Goal: Task Accomplishment & Management: Use online tool/utility

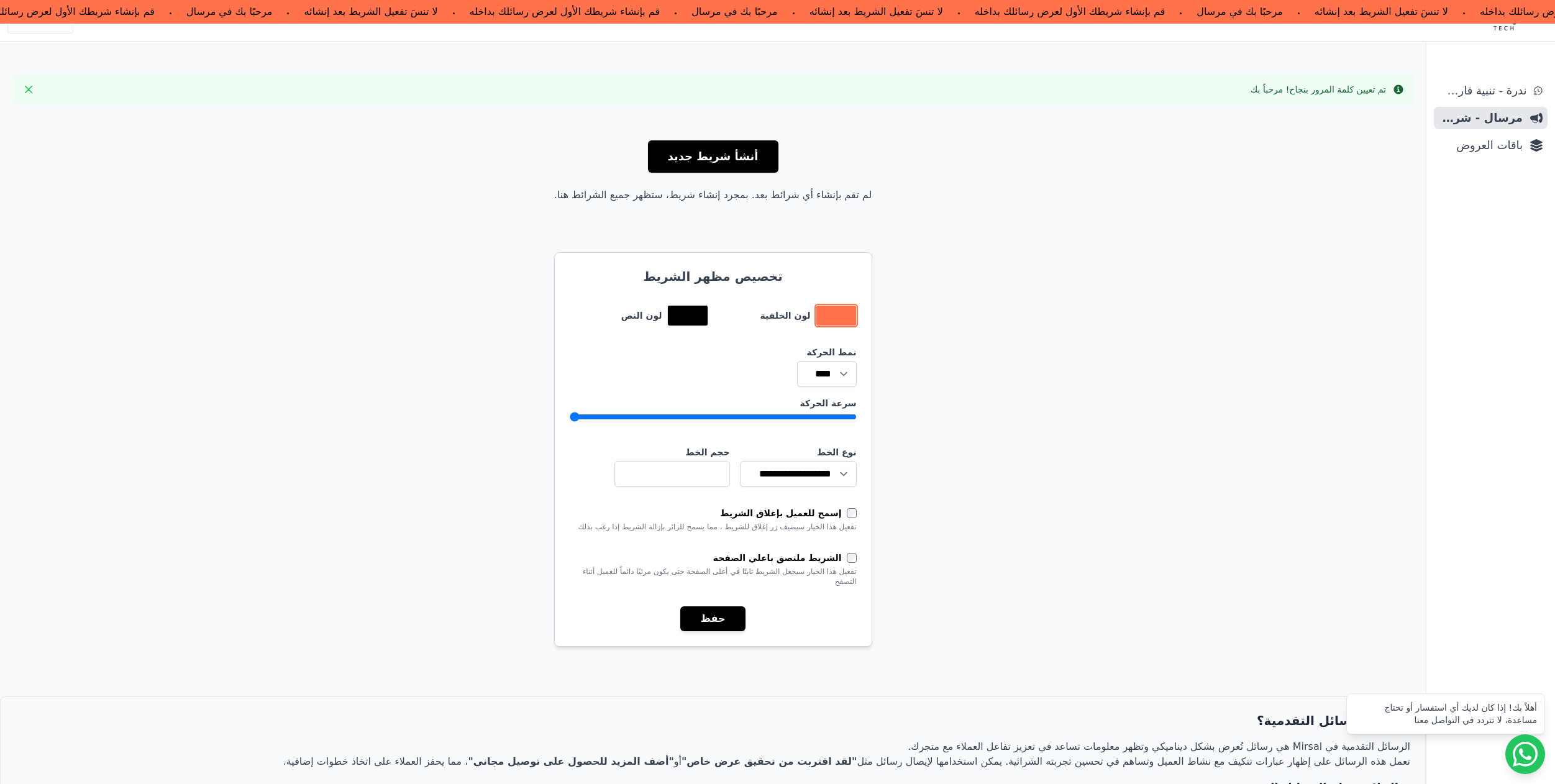
click at [832, 308] on button "toggle color picker dialog" at bounding box center [836, 316] width 40 height 20
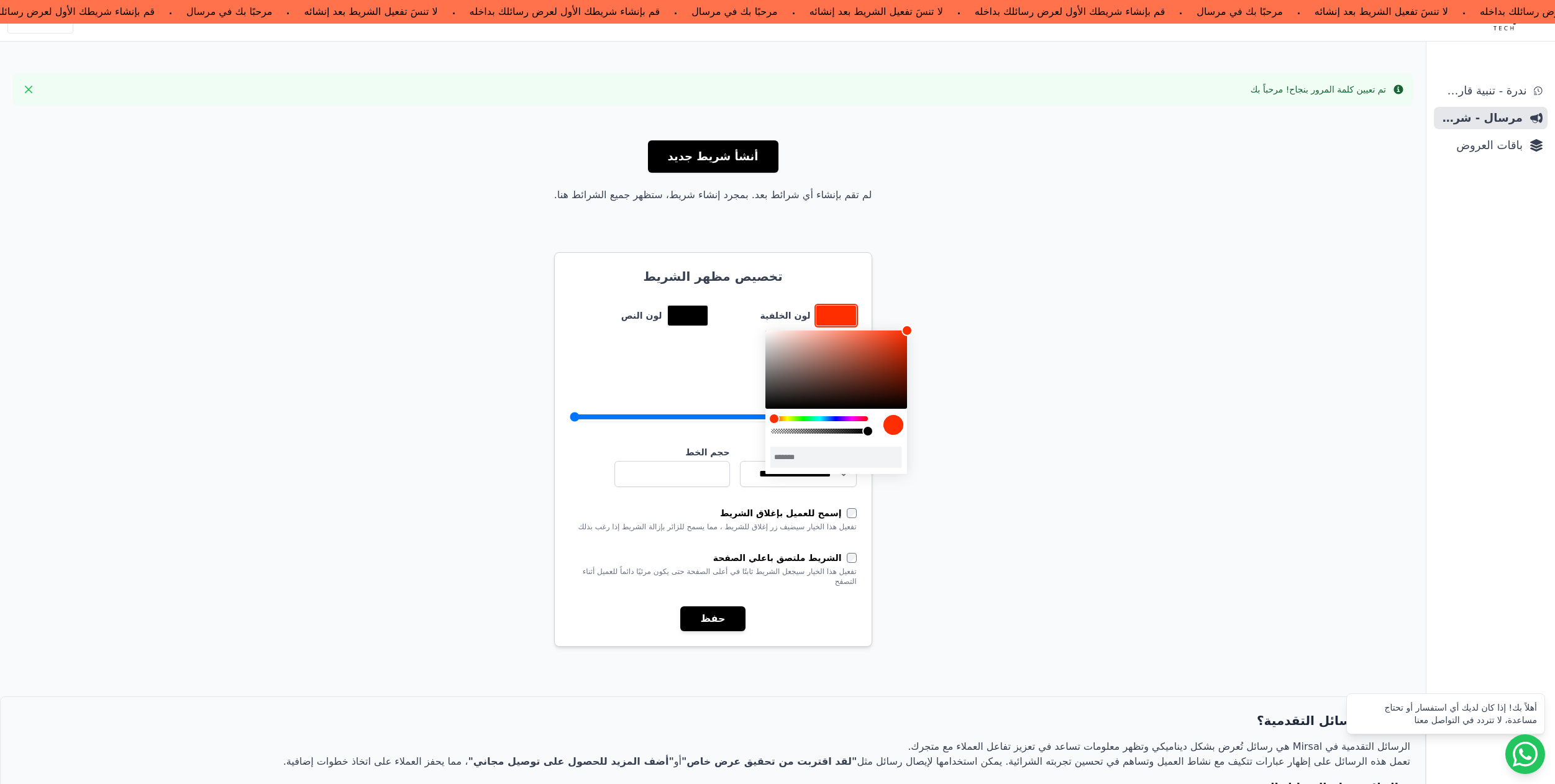
drag, startPoint x: 862, startPoint y: 334, endPoint x: 928, endPoint y: 300, distance: 74.2
click at [928, 300] on body "مرحبًا بك في مرسال قم بإنشاء شريطك الأول لعرض رسائلك بداخله لا تنسَ تفعيل الشري…" at bounding box center [777, 472] width 1555 height 944
drag, startPoint x: 784, startPoint y: 422, endPoint x: 890, endPoint y: 419, distance: 106.0
click at [890, 419] on div "color picker dialog" at bounding box center [836, 383] width 141 height 104
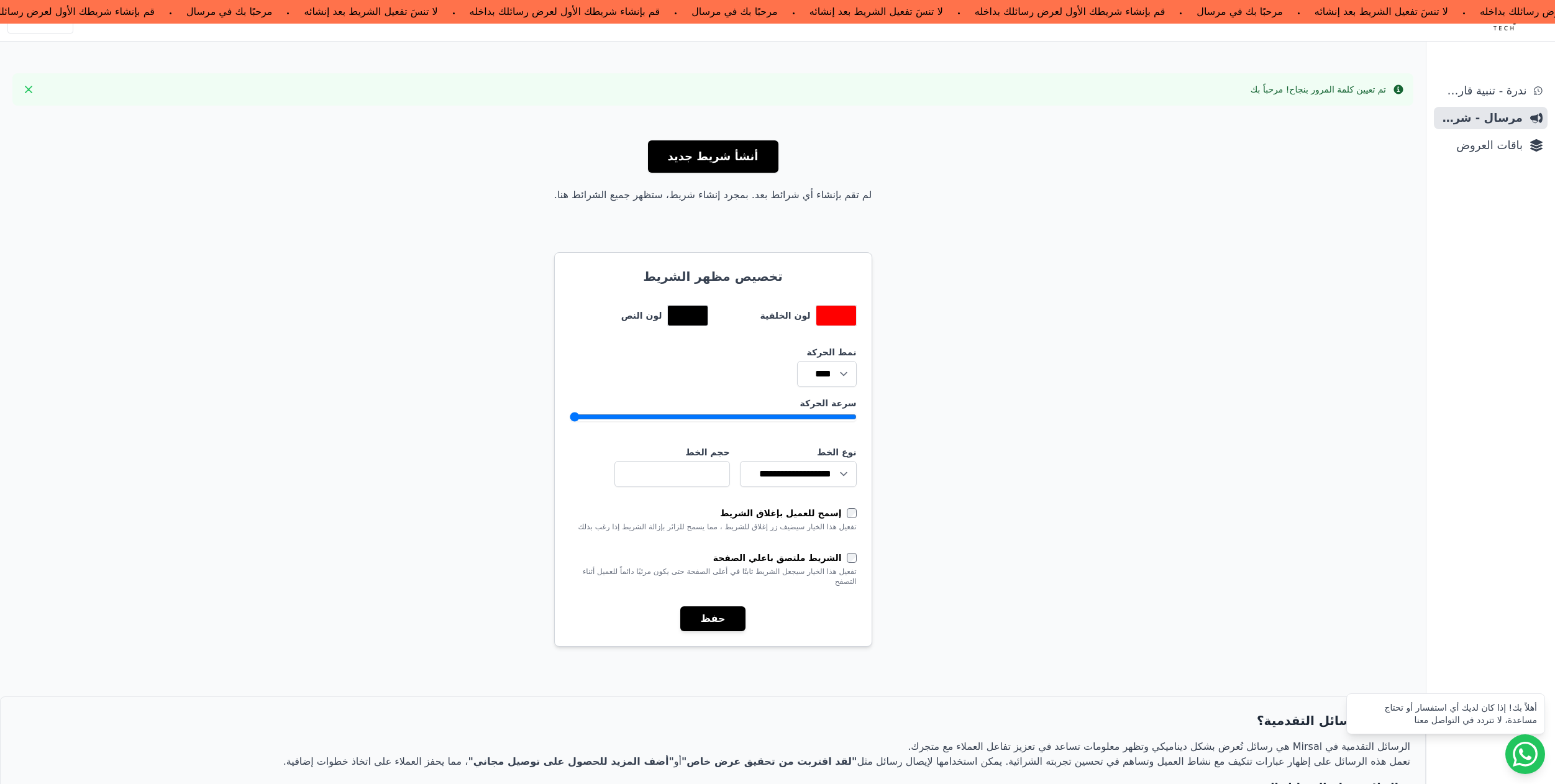
drag, startPoint x: 907, startPoint y: 338, endPoint x: 898, endPoint y: 340, distance: 9.2
click at [898, 340] on div "أنشأ شريط جديد لم تقم بإنشاء أي شرائط بعد. بمجرد إنشاء شريط، ستظهر جميع الشرائط…" at bounding box center [713, 530] width 1426 height 828
click at [839, 310] on button "toggle color picker dialog" at bounding box center [836, 316] width 40 height 20
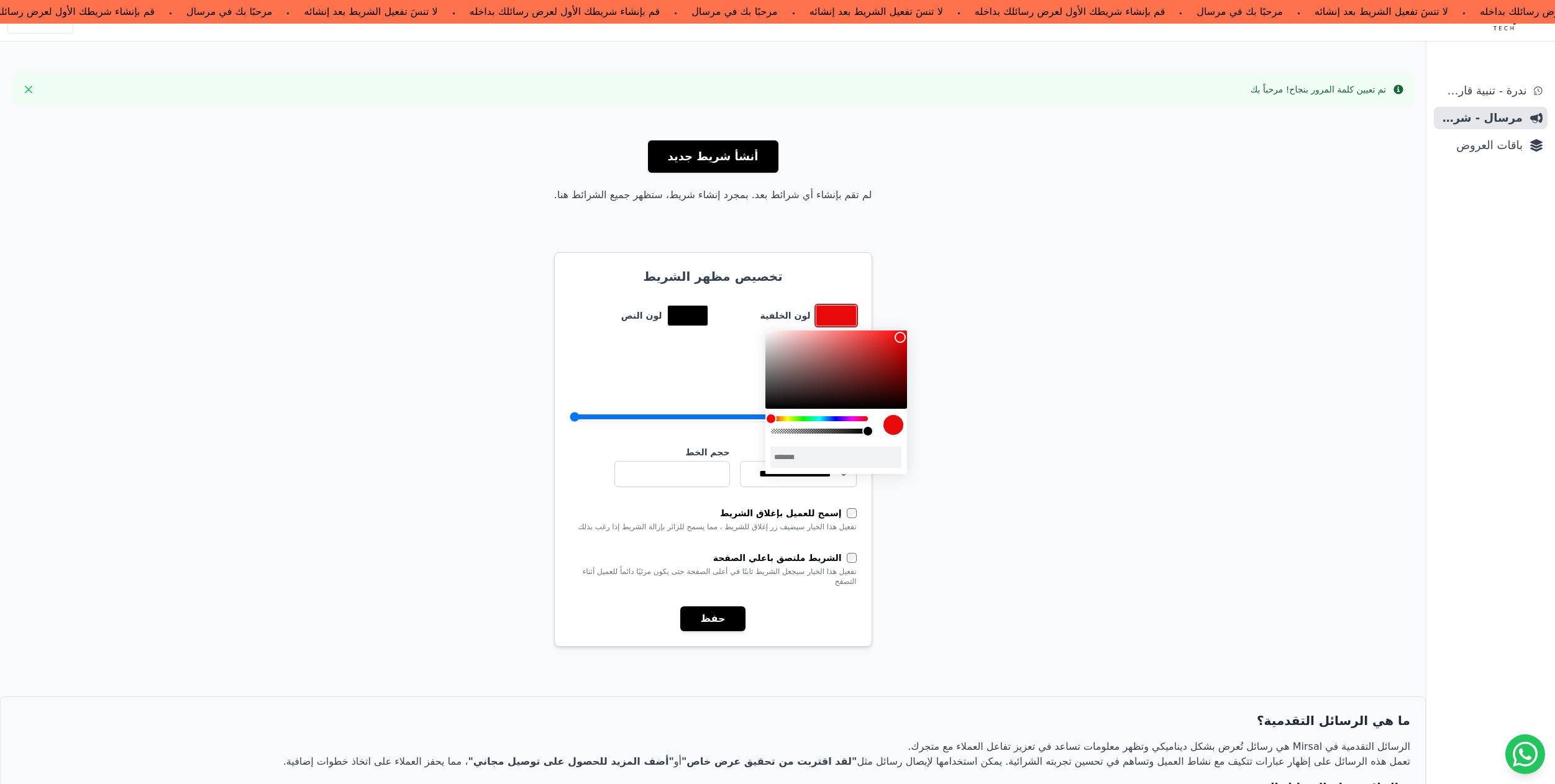
click at [900, 337] on div "color picker dialog" at bounding box center [836, 369] width 141 height 79
drag, startPoint x: 873, startPoint y: 349, endPoint x: 886, endPoint y: 349, distance: 13.0
click at [878, 349] on div "color picker dialog" at bounding box center [836, 369] width 141 height 79
type input "*******"
drag, startPoint x: 886, startPoint y: 349, endPoint x: 899, endPoint y: 333, distance: 20.6
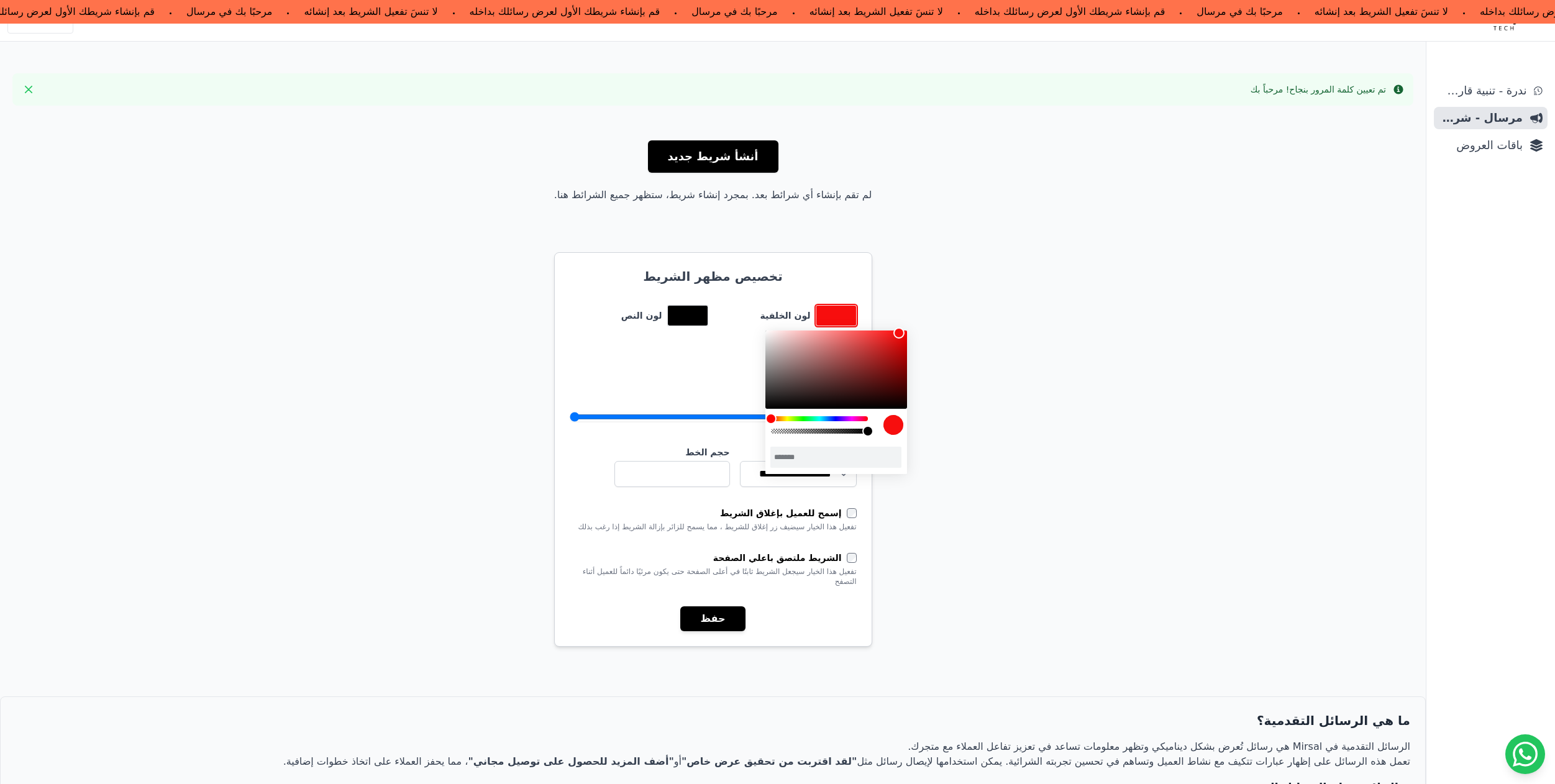
click at [899, 333] on div "color picker dialog" at bounding box center [836, 369] width 141 height 79
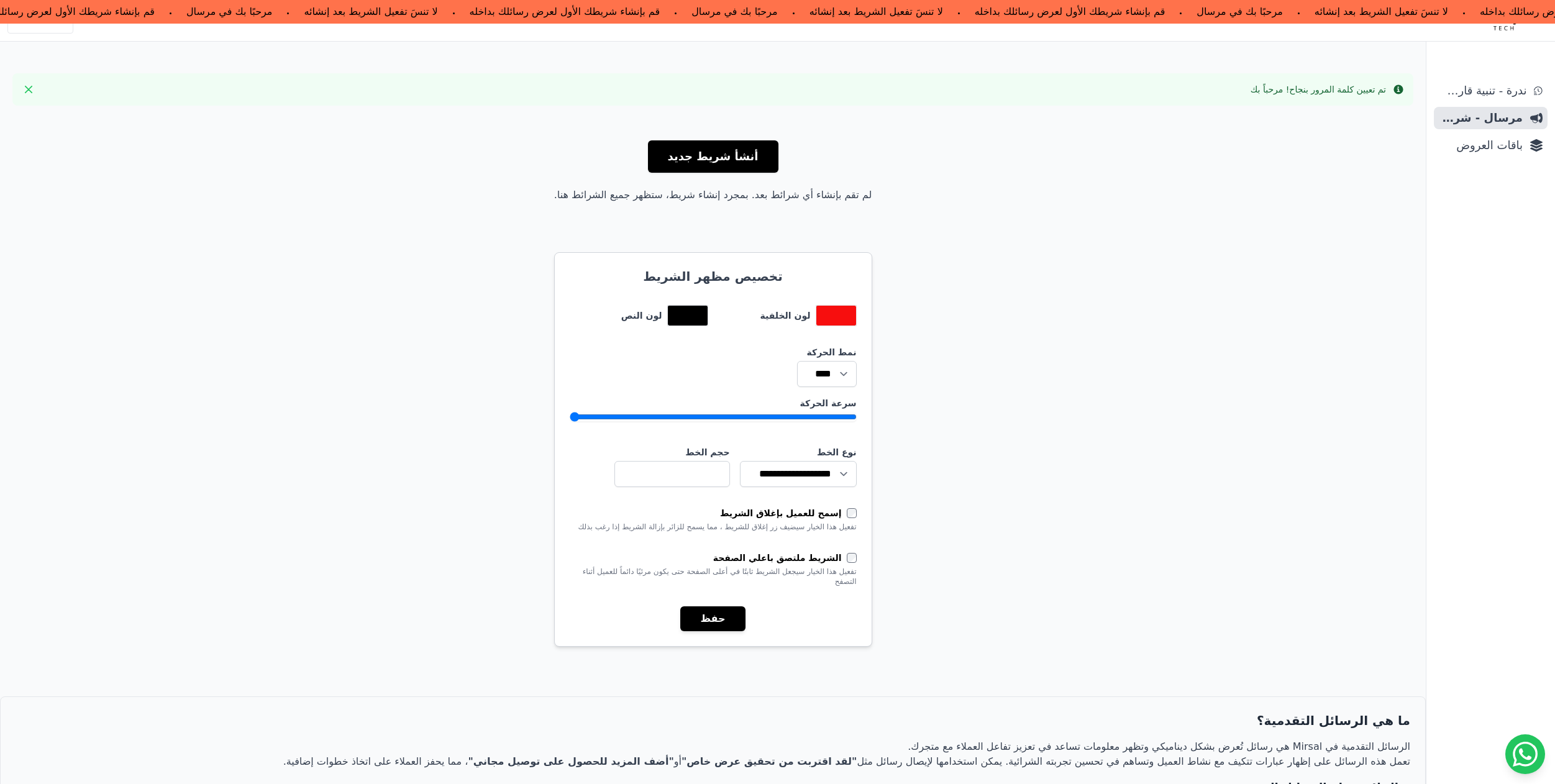
click at [997, 360] on div "أنشأ شريط جديد لم تقم بإنشاء أي شرائط بعد. بمجرد إنشاء شريط، ستظهر جميع الشرائط…" at bounding box center [713, 530] width 1426 height 828
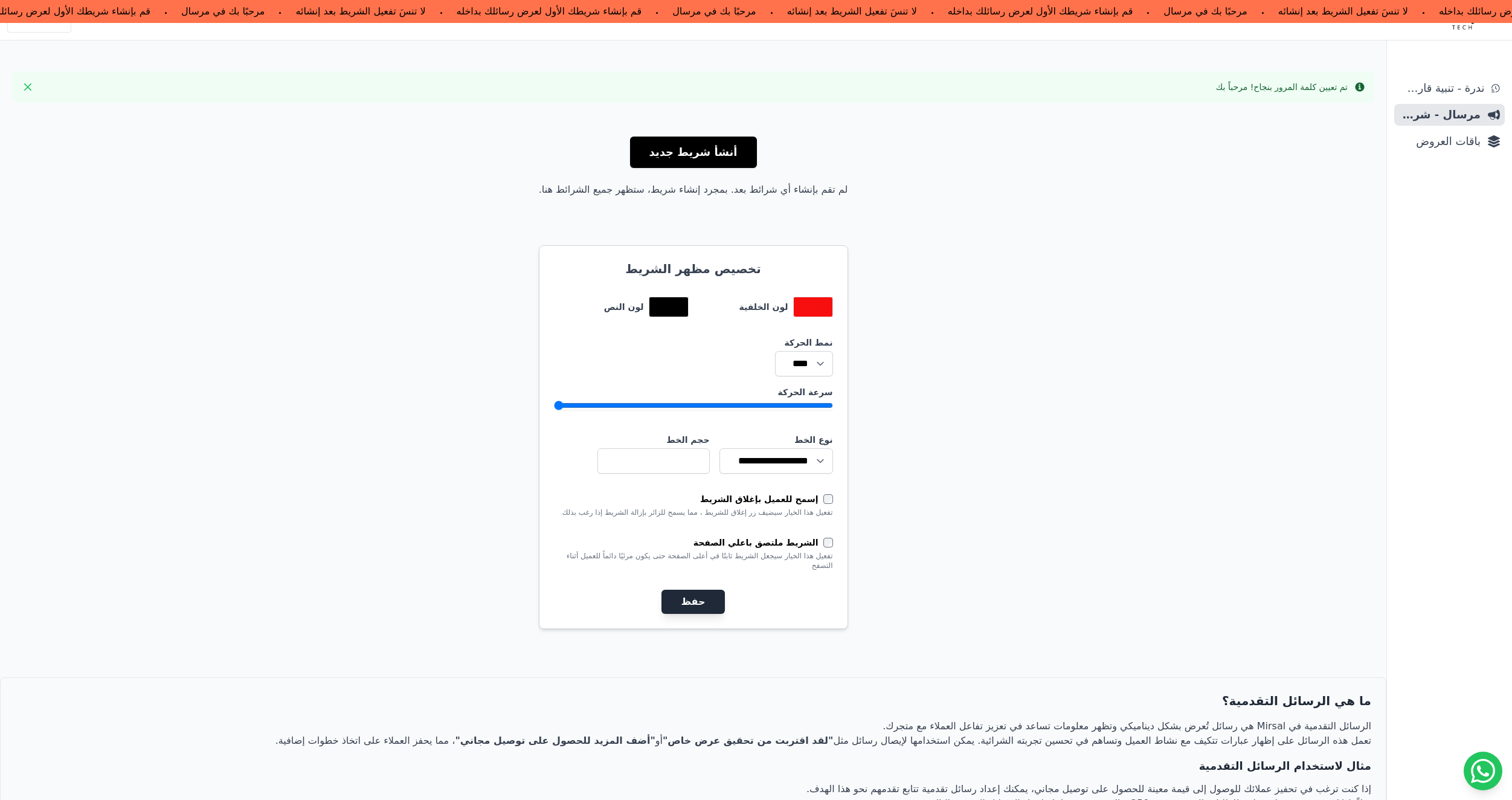
click at [705, 593] on button "حفظ" at bounding box center [693, 602] width 63 height 24
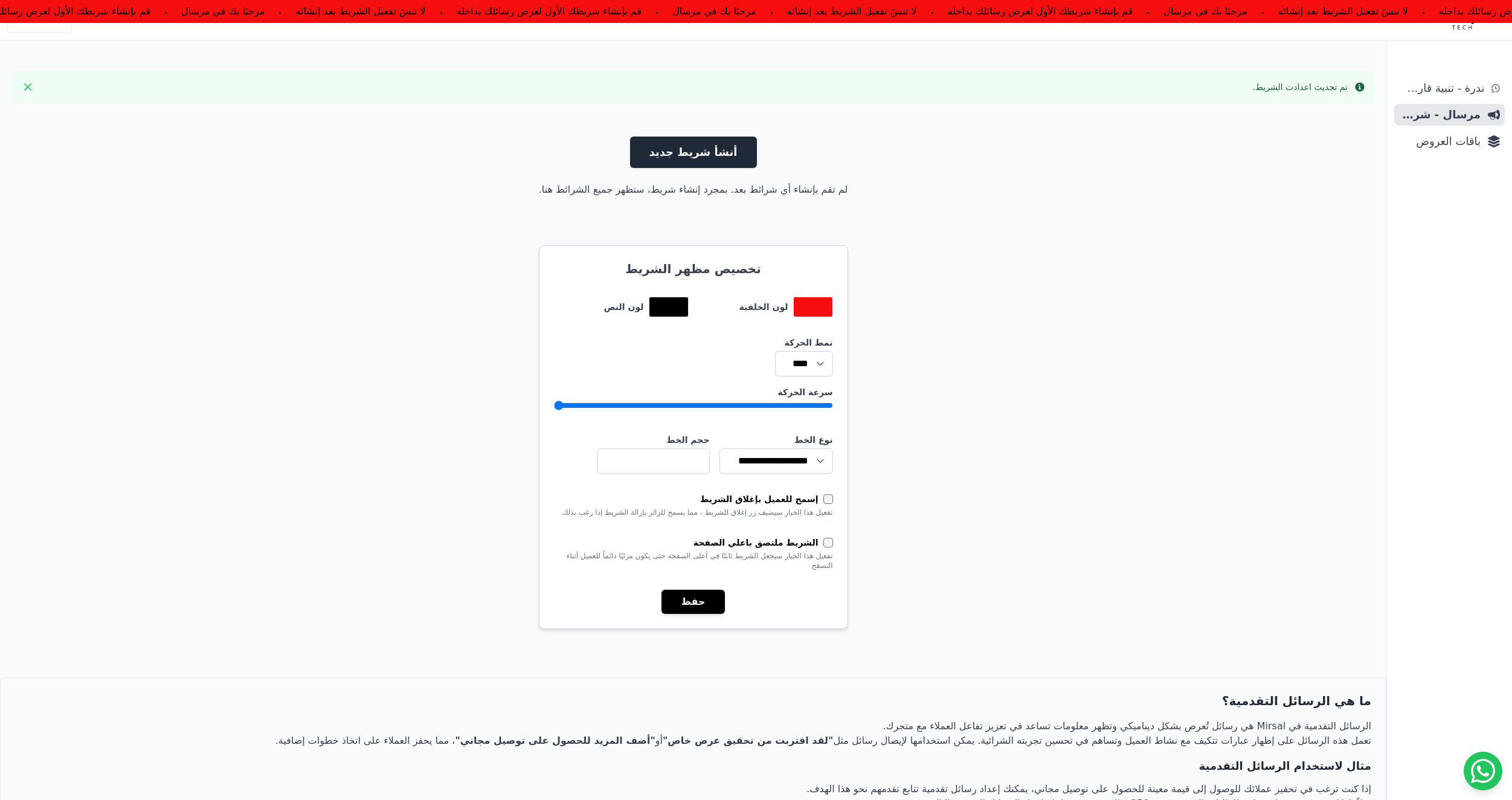
click at [686, 158] on link "أنشأ شريط جديد" at bounding box center [694, 152] width 127 height 31
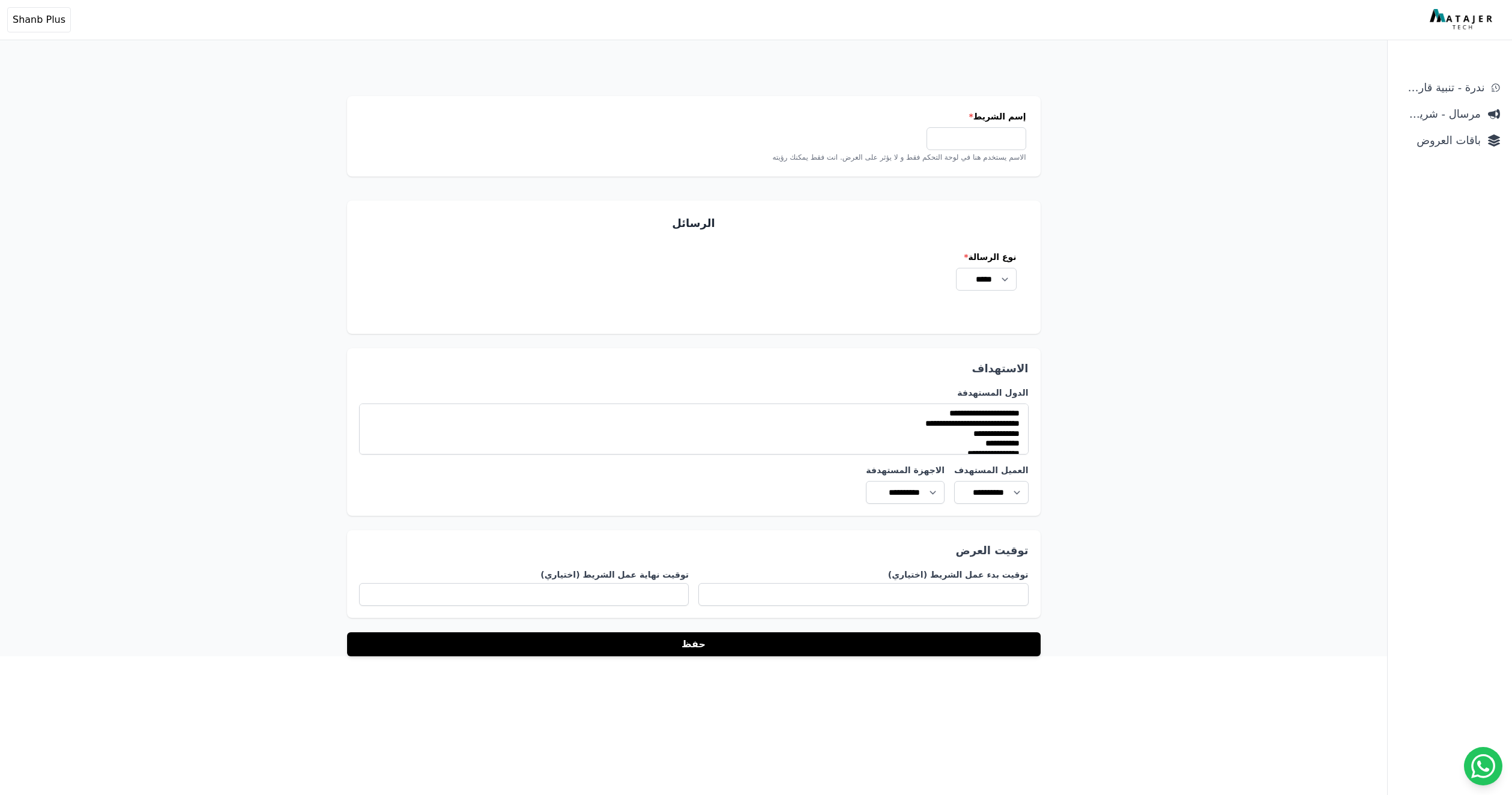
select select
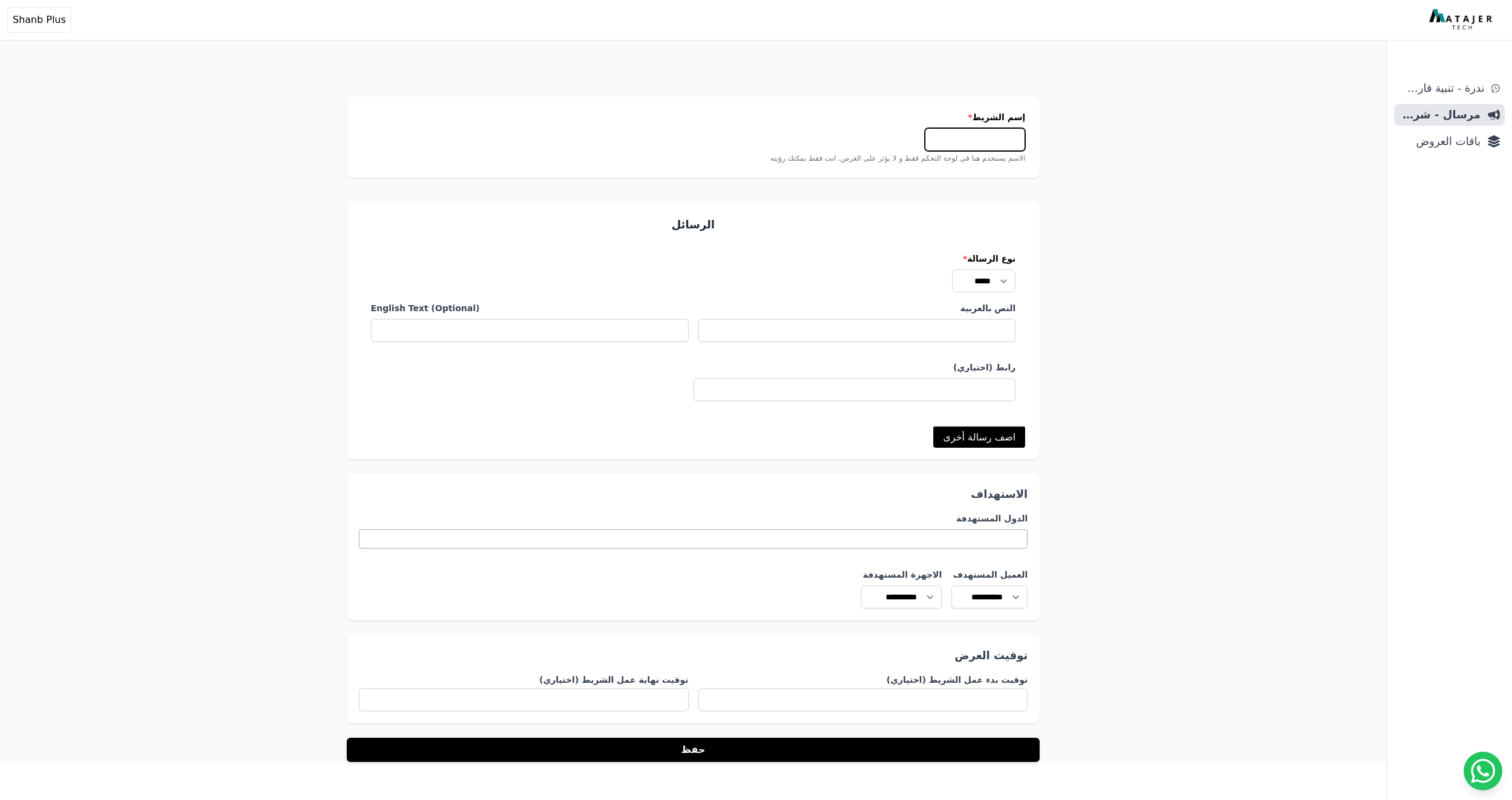
click at [979, 140] on input "إسم الشريط *" at bounding box center [975, 140] width 100 height 23
type input "***"
click at [775, 137] on div "إسم الشريط * *** الاسم يستخدم هنا في لوحة التحكم فقط و لا يؤثر على العرض. انت ف…" at bounding box center [693, 137] width 665 height 52
click at [993, 323] on input "النص بالعربية" at bounding box center [857, 331] width 318 height 23
type input "*"
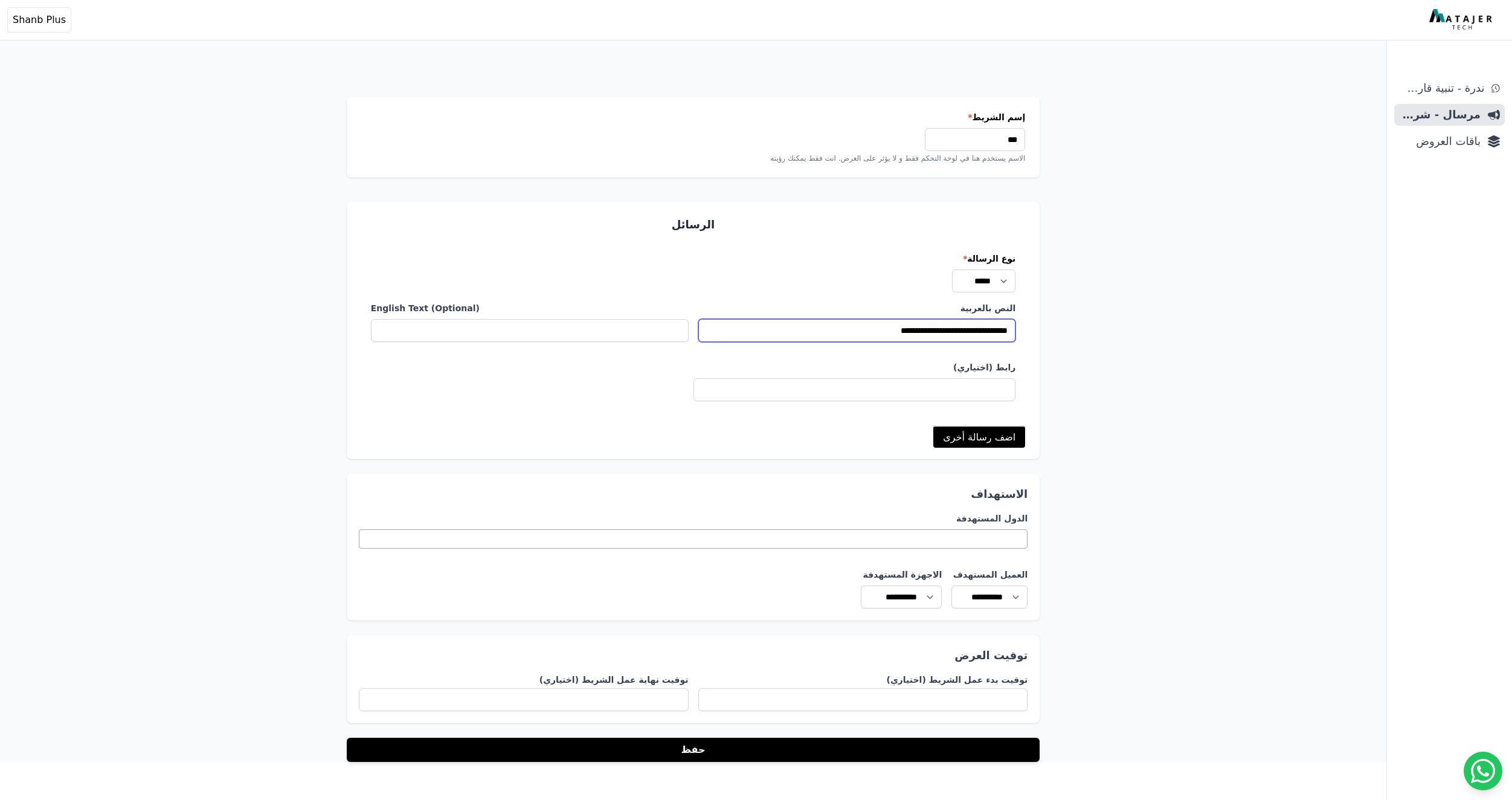
click at [941, 326] on input "**********" at bounding box center [857, 331] width 318 height 23
type input "**********"
click at [1081, 317] on div "إسم الشريط * *** الاسم يستخدم هنا في لوحة التحكم فقط و لا يؤثر على العرض. انت ف…" at bounding box center [693, 381] width 1387 height 762
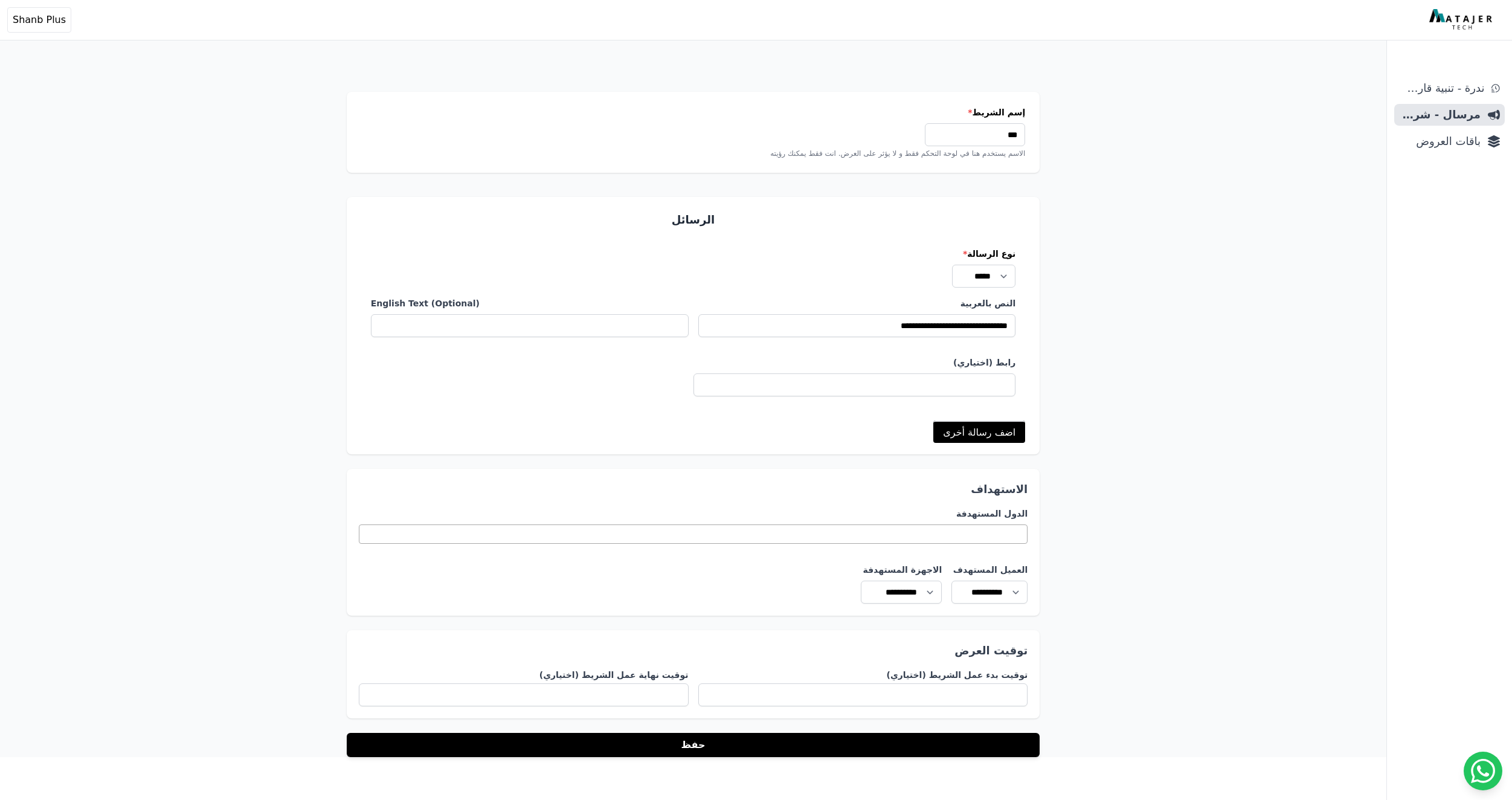
scroll to position [10, 0]
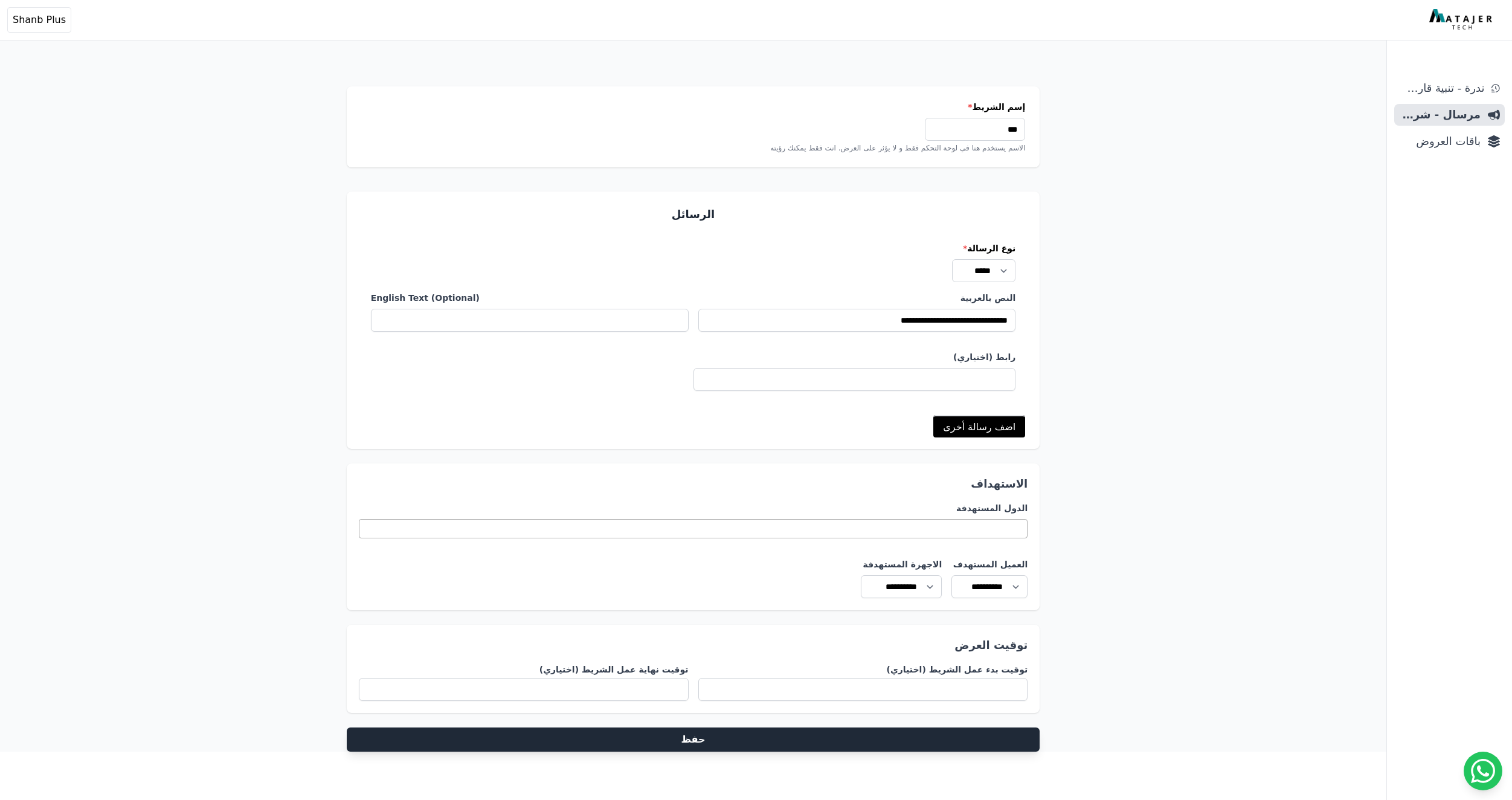
click at [795, 728] on button "حفظ" at bounding box center [693, 740] width 693 height 24
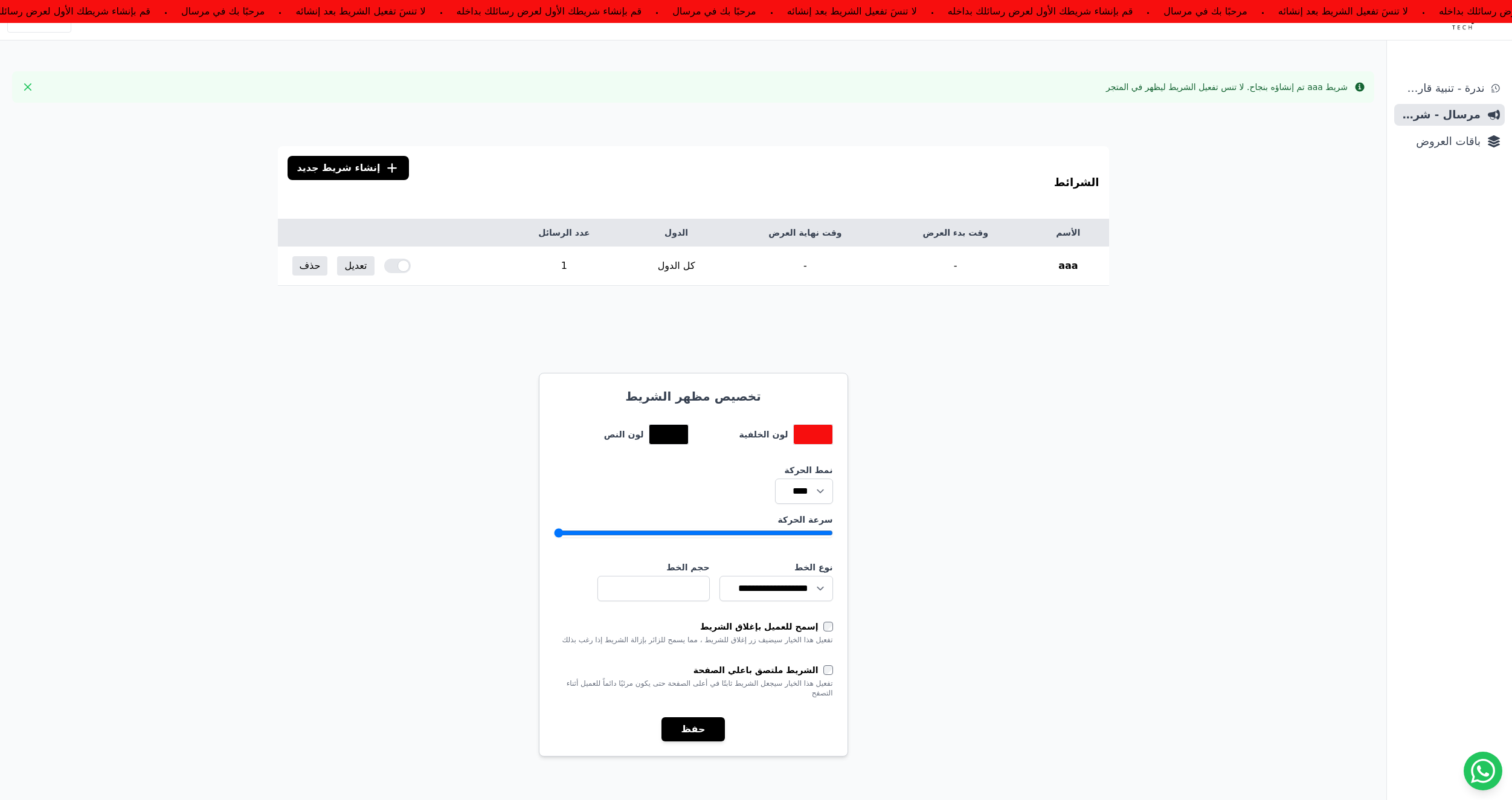
click at [1051, 439] on div "الشرائط .cls-1{fill:none;stroke:#fff;stroke-linecap:round;stroke-linejoin:round…" at bounding box center [693, 579] width 1387 height 933
click at [403, 270] on div at bounding box center [398, 266] width 27 height 15
click at [1045, 436] on div "الشرائط .cls-1{fill:none;stroke:#fff;stroke-linecap:round;stroke-linejoin:round…" at bounding box center [693, 579] width 1387 height 933
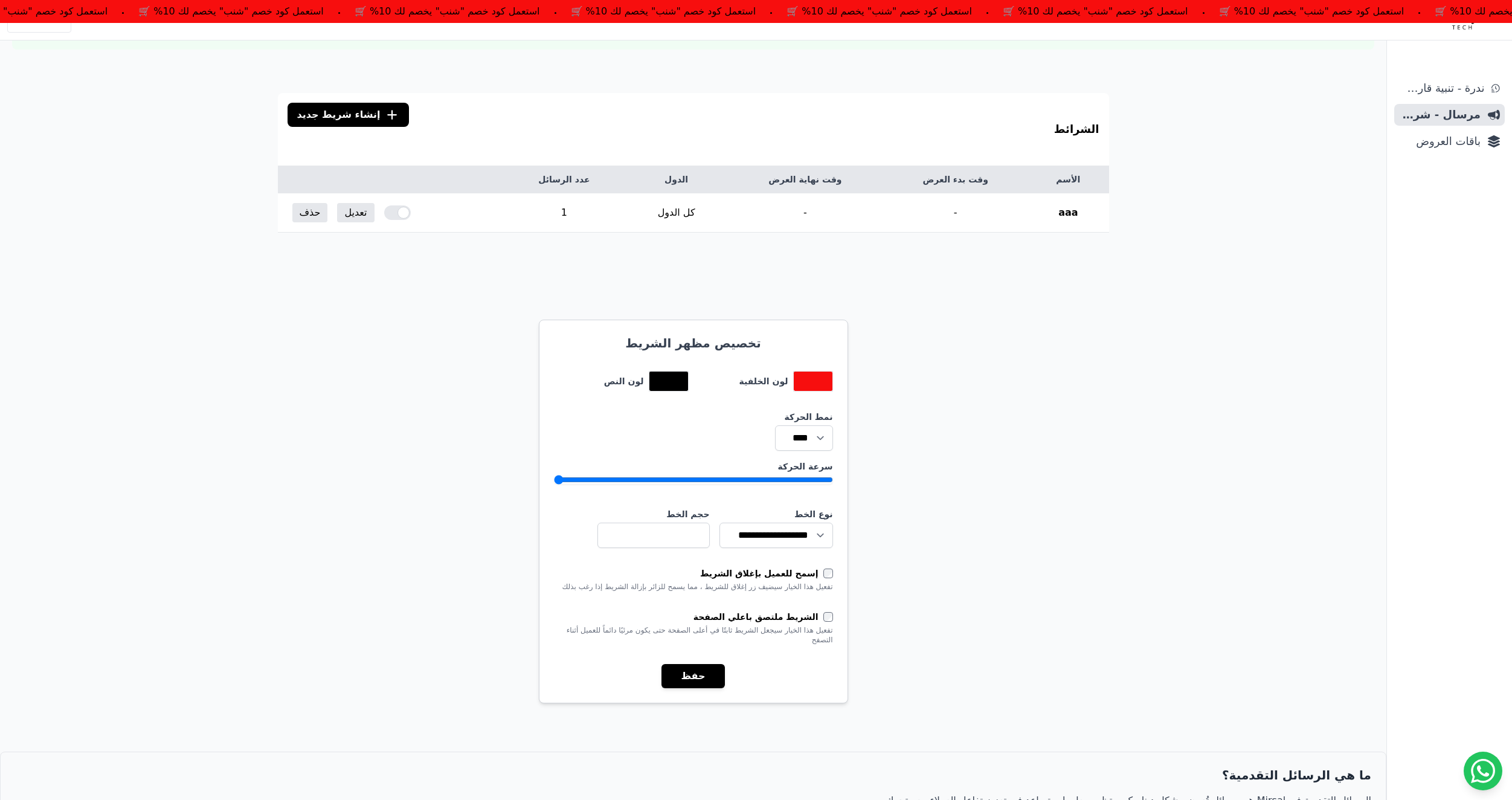
scroll to position [61, 0]
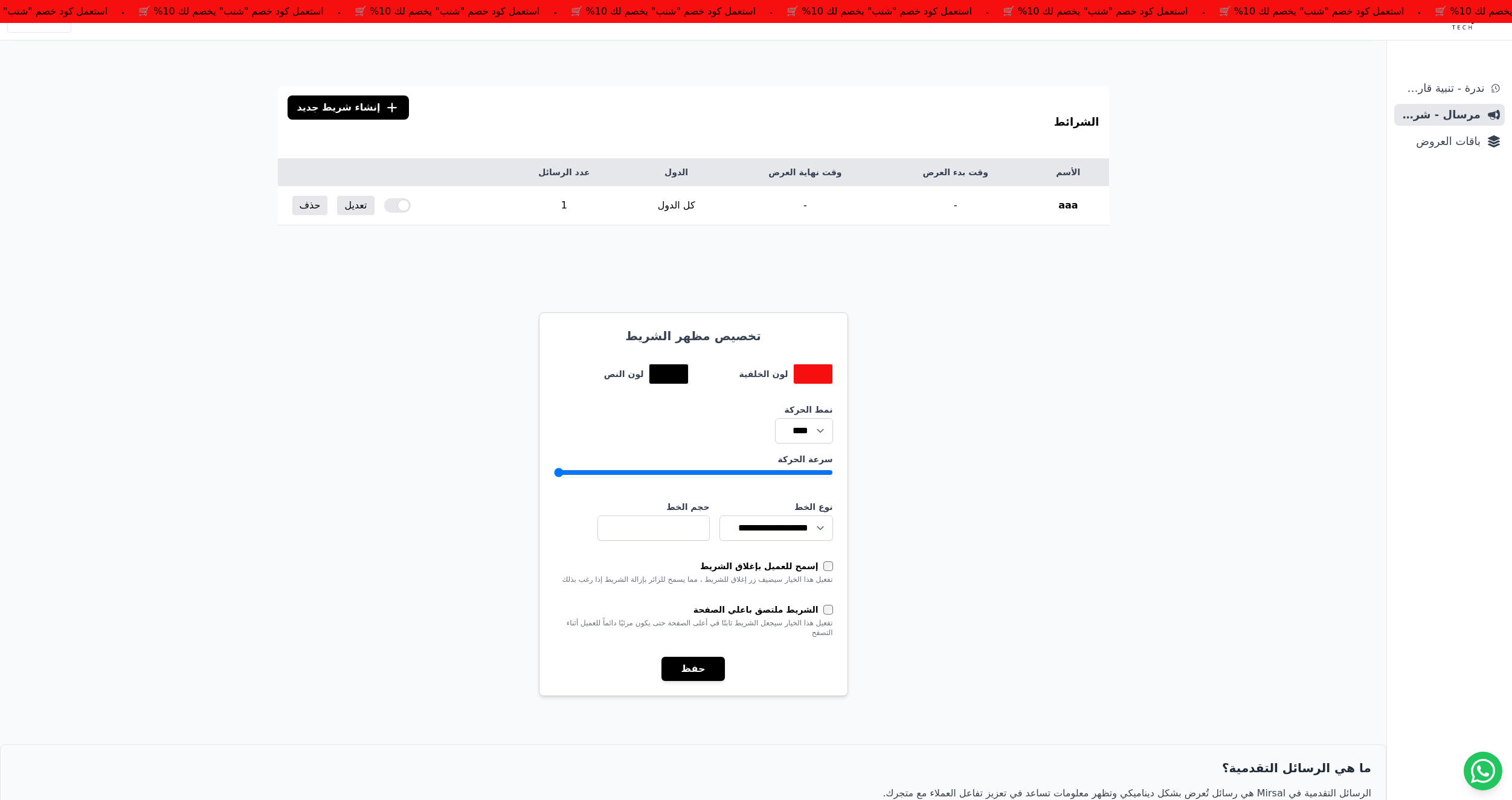
drag, startPoint x: 793, startPoint y: 471, endPoint x: 714, endPoint y: 474, distance: 79.1
click at [714, 474] on input "سرعة الحركة" at bounding box center [693, 472] width 279 height 10
drag, startPoint x: 714, startPoint y: 474, endPoint x: 673, endPoint y: 479, distance: 41.3
type input "*"
click at [673, 477] on input "سرعة الحركة" at bounding box center [693, 472] width 279 height 10
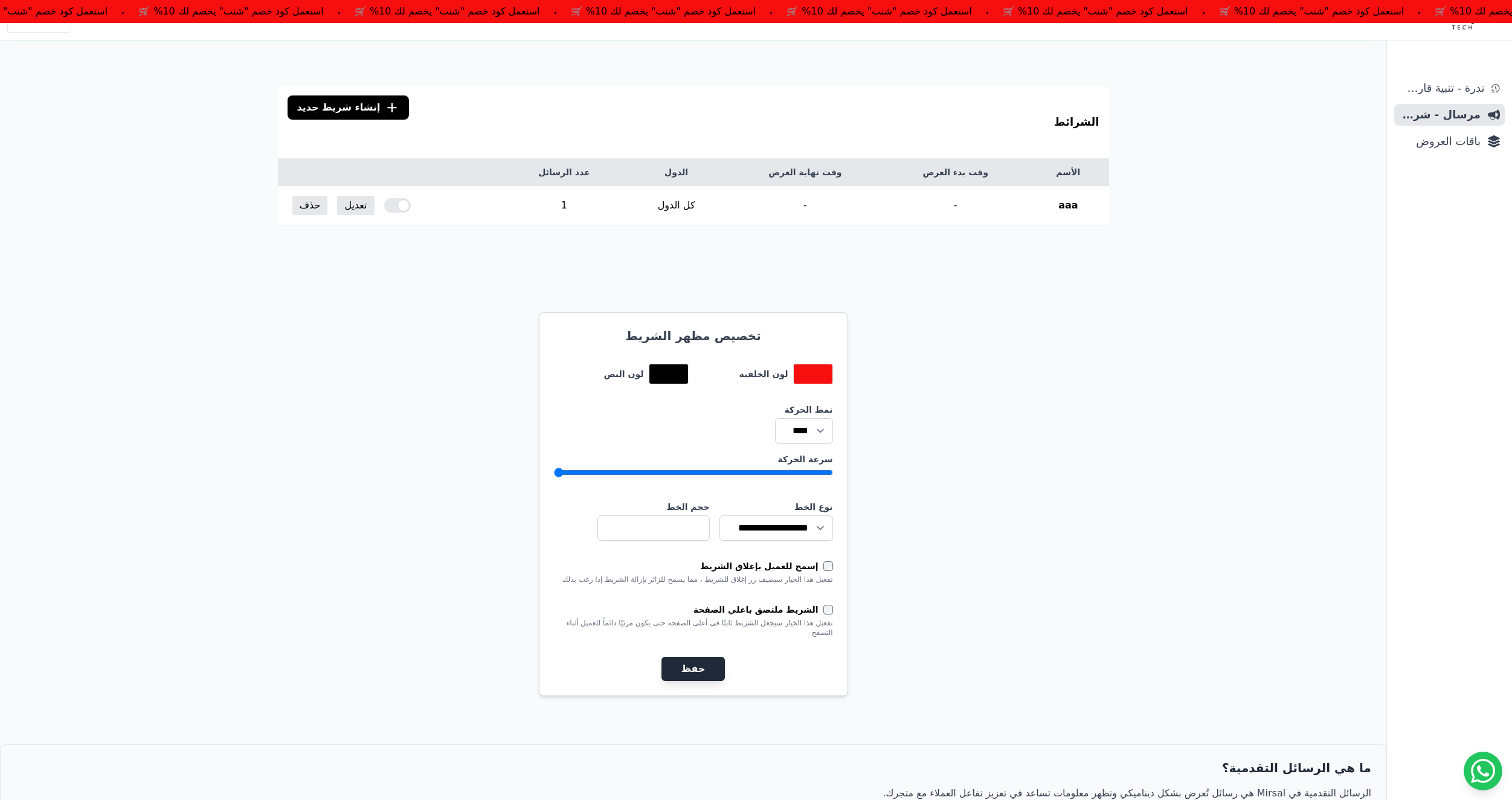
click at [699, 664] on button "حفظ" at bounding box center [693, 669] width 63 height 24
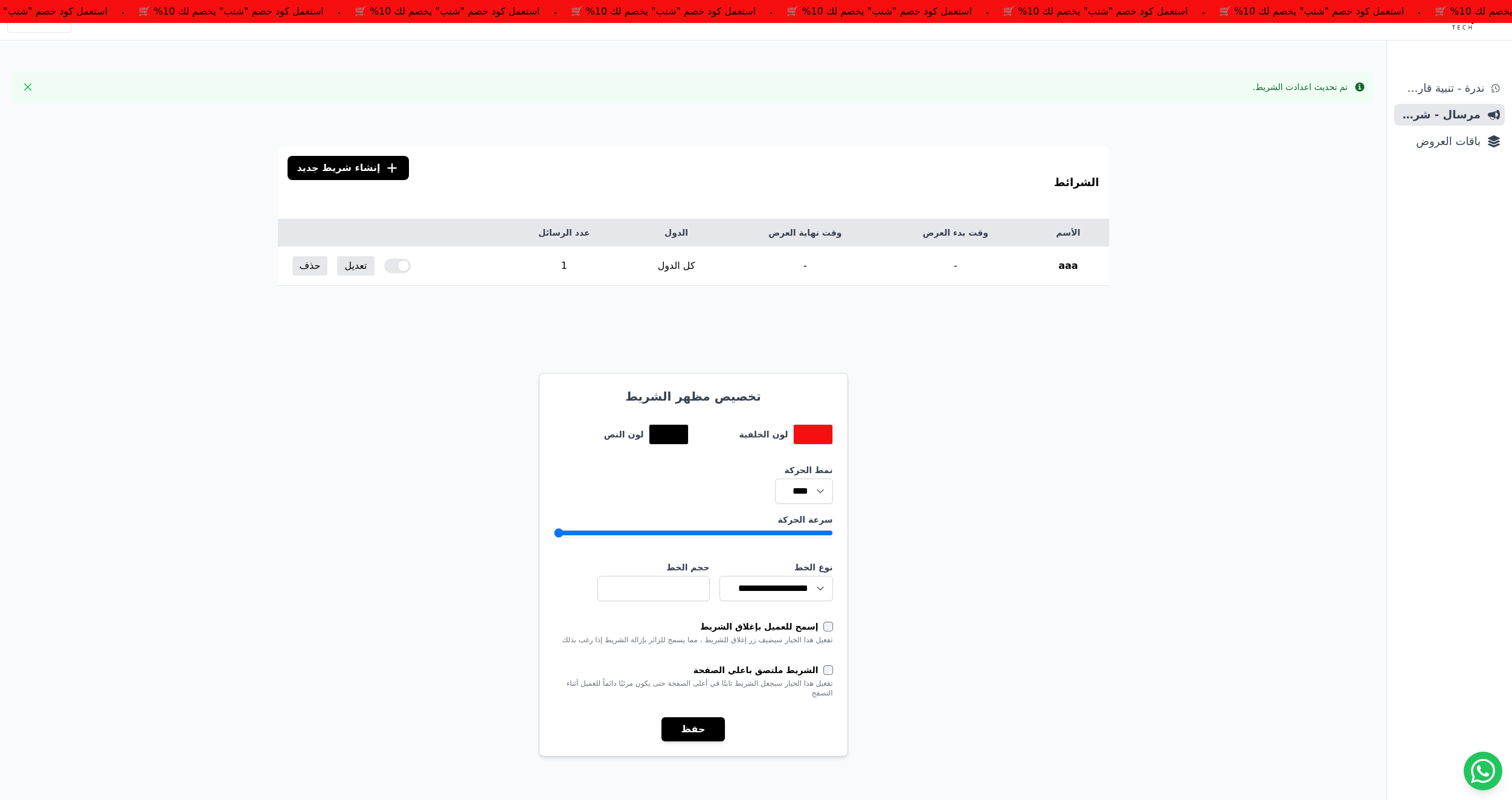
click at [1028, 517] on div "الشرائط .cls-1{fill:none;stroke:#fff;stroke-linecap:round;stroke-linejoin:round…" at bounding box center [693, 579] width 1387 height 933
drag, startPoint x: 676, startPoint y: 531, endPoint x: 783, endPoint y: 535, distance: 107.1
type input "*"
click at [783, 535] on input "سرعة الحركة" at bounding box center [693, 533] width 279 height 10
click at [689, 734] on button "حفظ" at bounding box center [693, 730] width 63 height 24
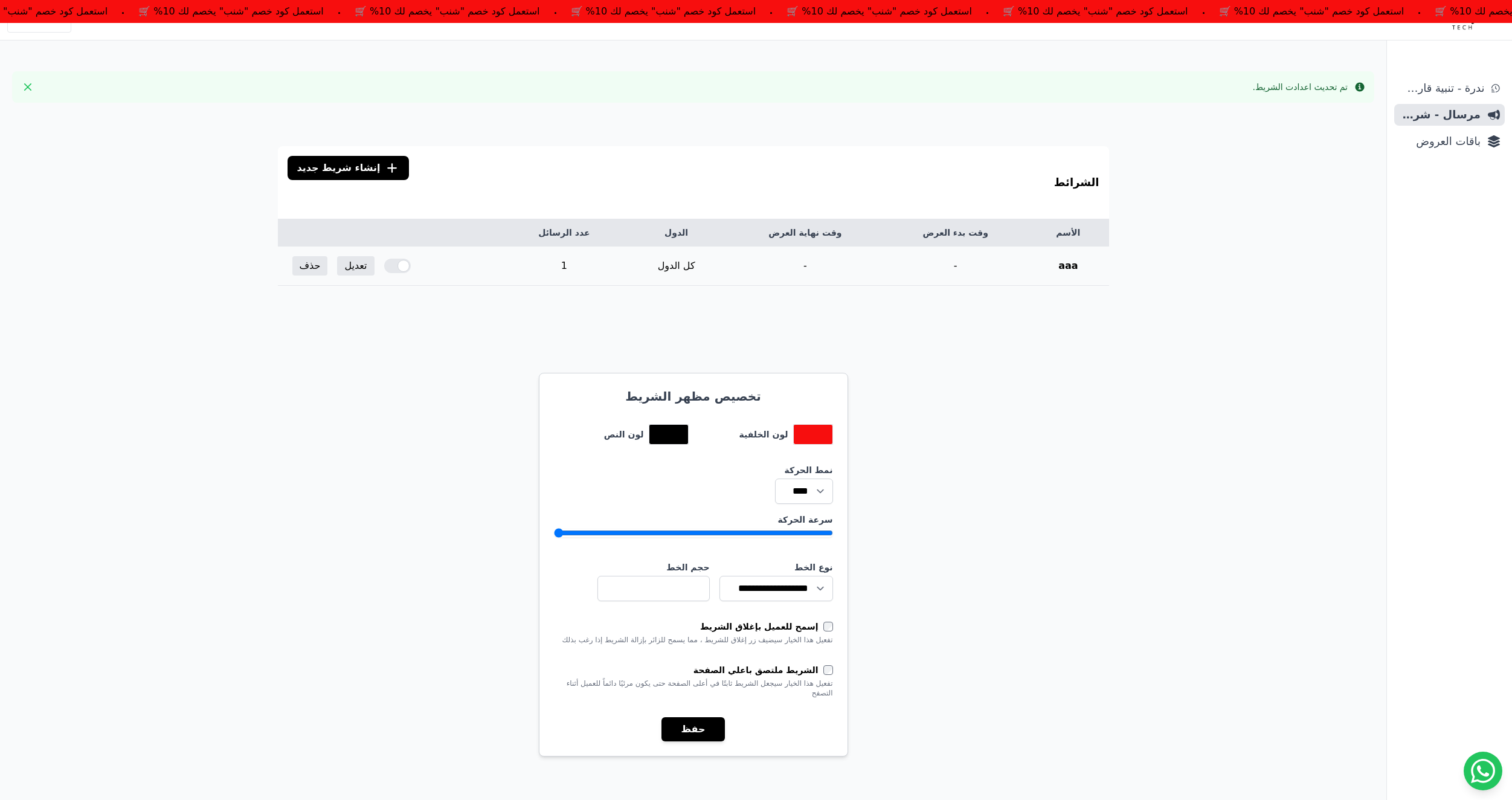
click at [404, 264] on div at bounding box center [398, 266] width 27 height 15
drag, startPoint x: 771, startPoint y: 533, endPoint x: 786, endPoint y: 532, distance: 15.0
type input "*"
click at [786, 532] on input "سرعة الحركة" at bounding box center [693, 533] width 279 height 10
click at [392, 266] on div at bounding box center [398, 266] width 27 height 15
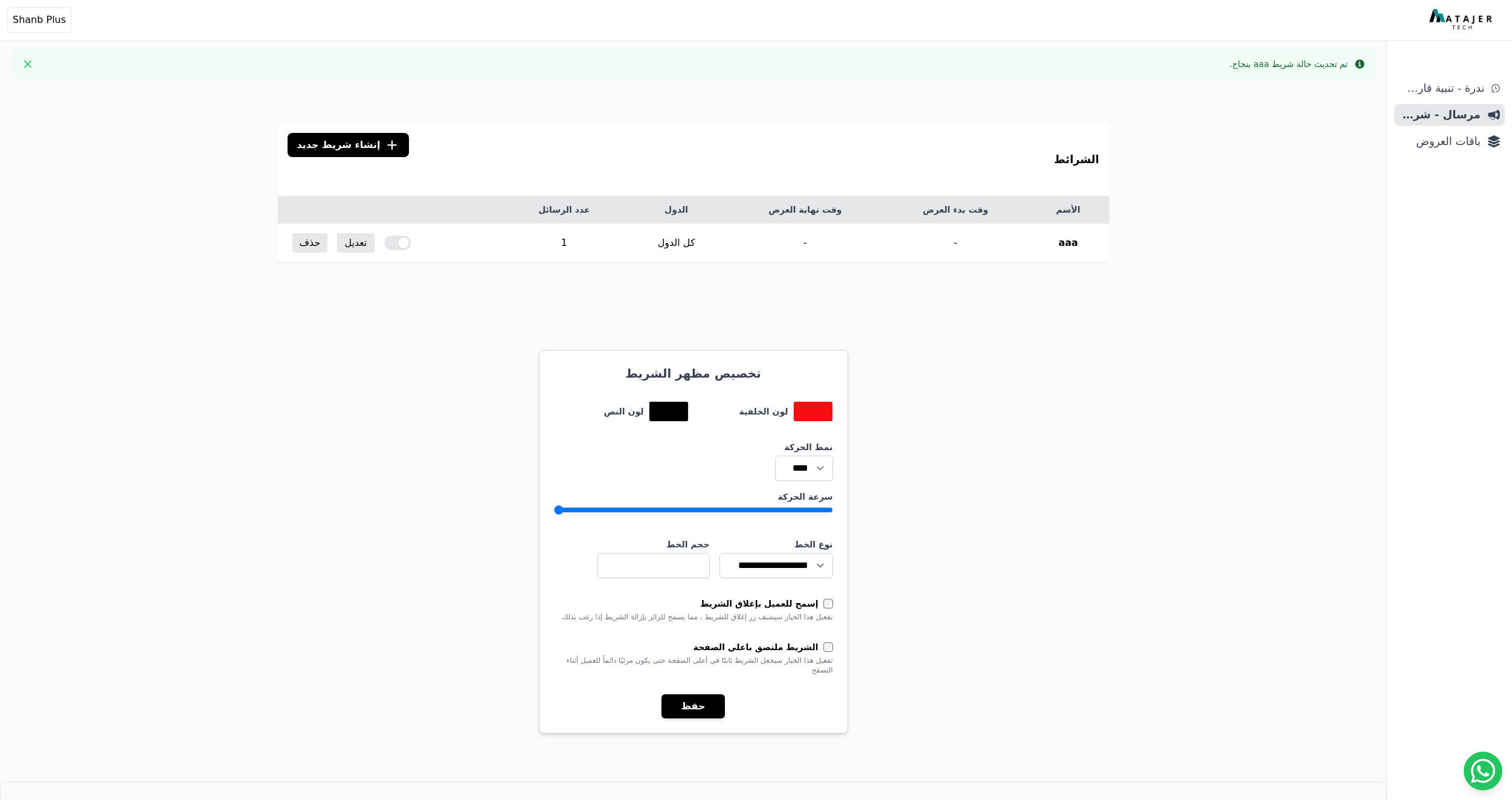
click at [687, 708] on button "حفظ" at bounding box center [693, 706] width 63 height 24
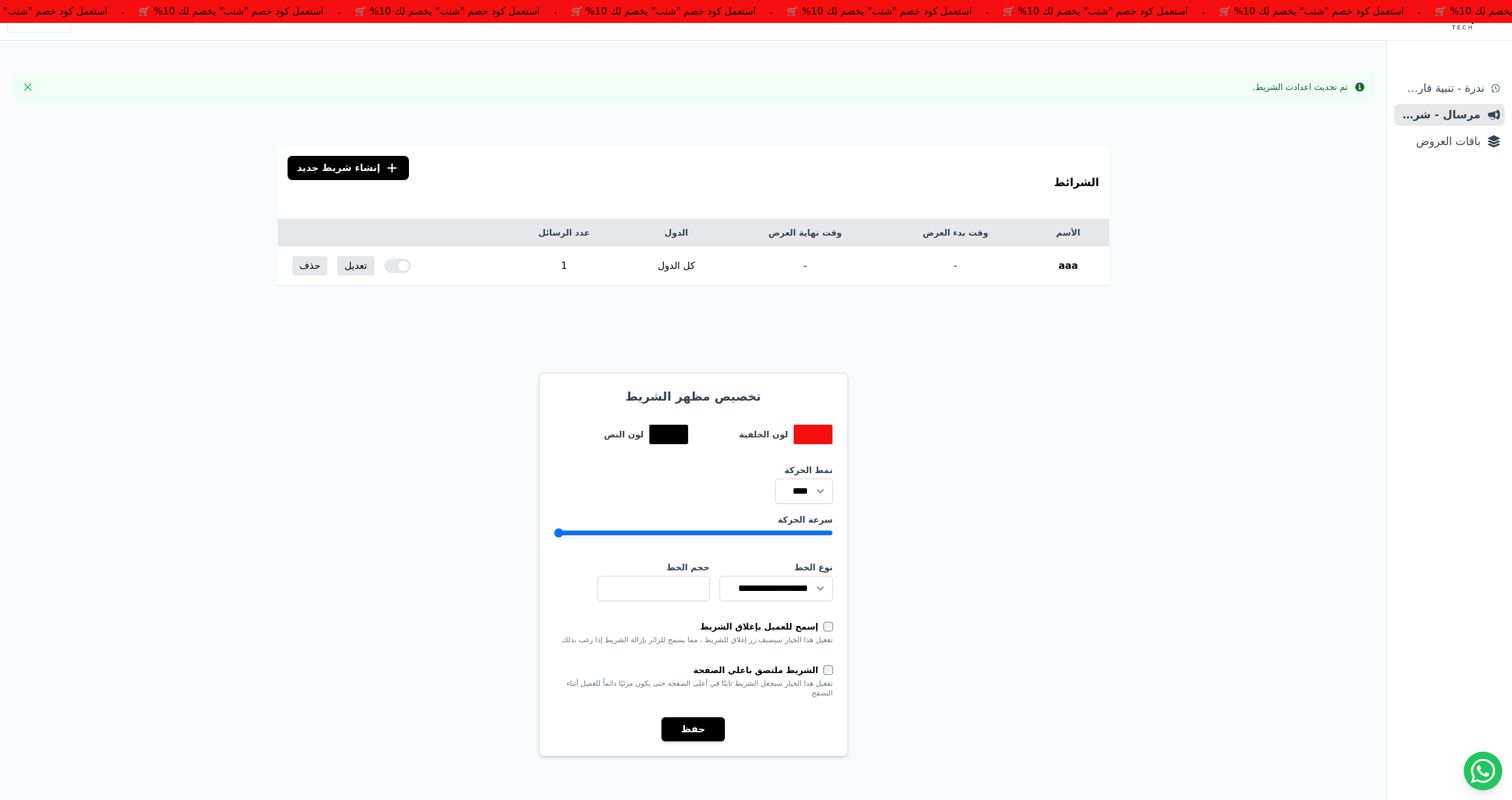
drag, startPoint x: 698, startPoint y: 529, endPoint x: 629, endPoint y: 533, distance: 69.1
type input "*"
click at [629, 533] on input "سرعة الحركة" at bounding box center [693, 533] width 279 height 10
click at [693, 733] on button "حفظ" at bounding box center [693, 730] width 63 height 24
click at [818, 490] on select "**** ****" at bounding box center [804, 491] width 58 height 26
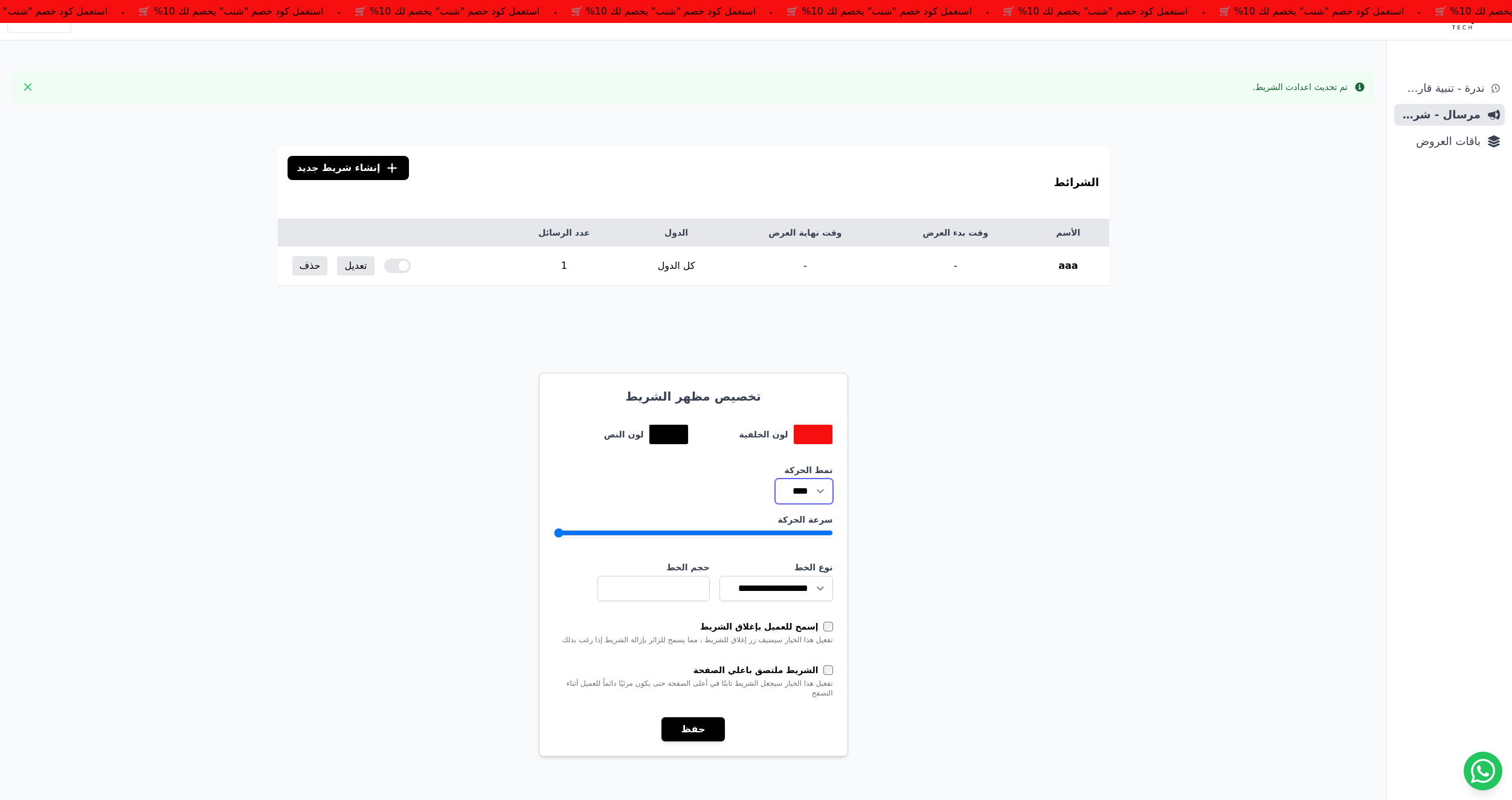
click at [818, 490] on select "**** ****" at bounding box center [804, 491] width 58 height 26
drag, startPoint x: 680, startPoint y: 534, endPoint x: 689, endPoint y: 535, distance: 9.1
type input "*"
click at [682, 534] on input "سرعة الحركة" at bounding box center [693, 533] width 279 height 10
click at [699, 724] on button "حفظ" at bounding box center [693, 730] width 63 height 24
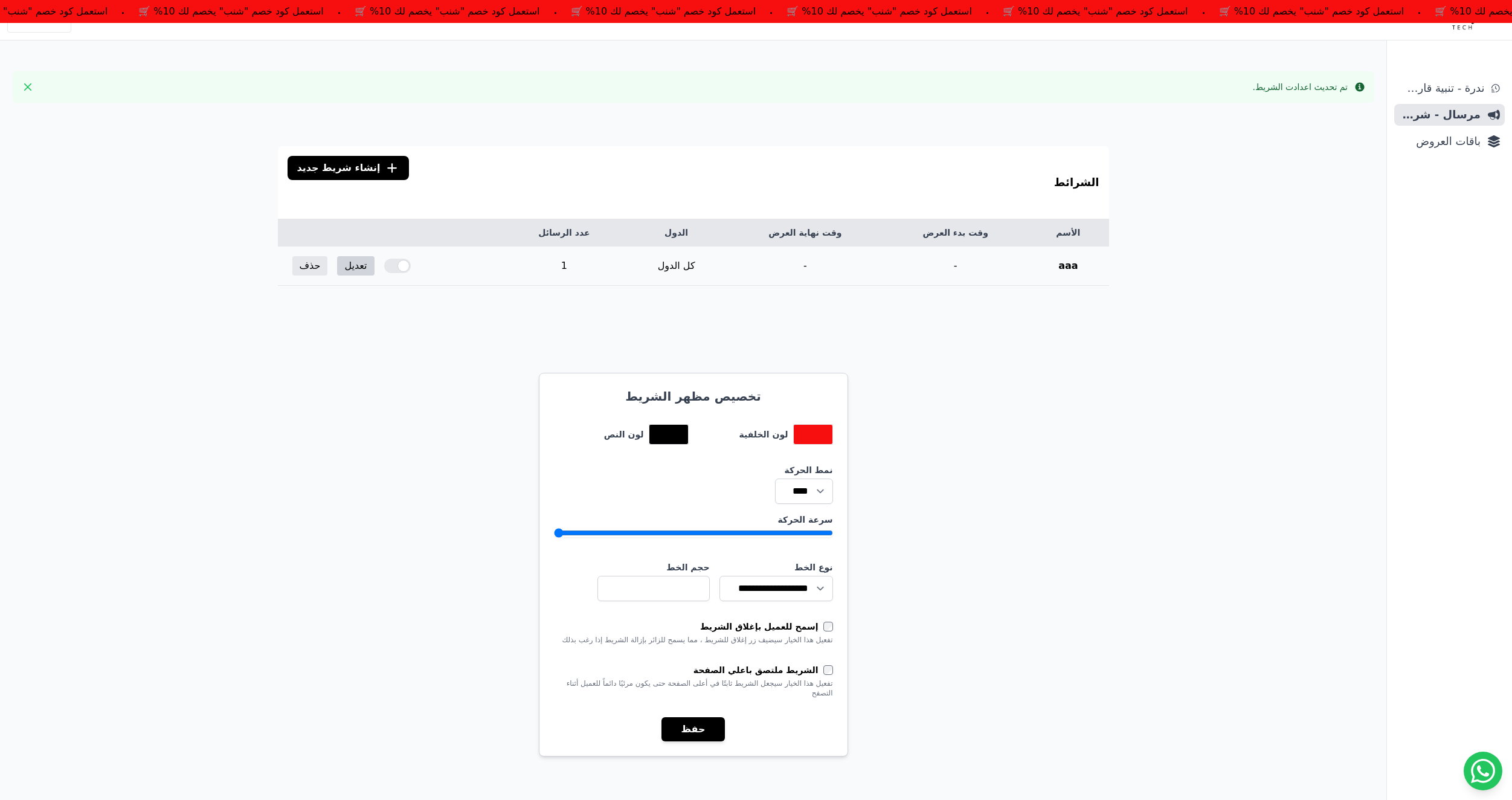
click at [362, 266] on link "تعديل" at bounding box center [356, 266] width 37 height 20
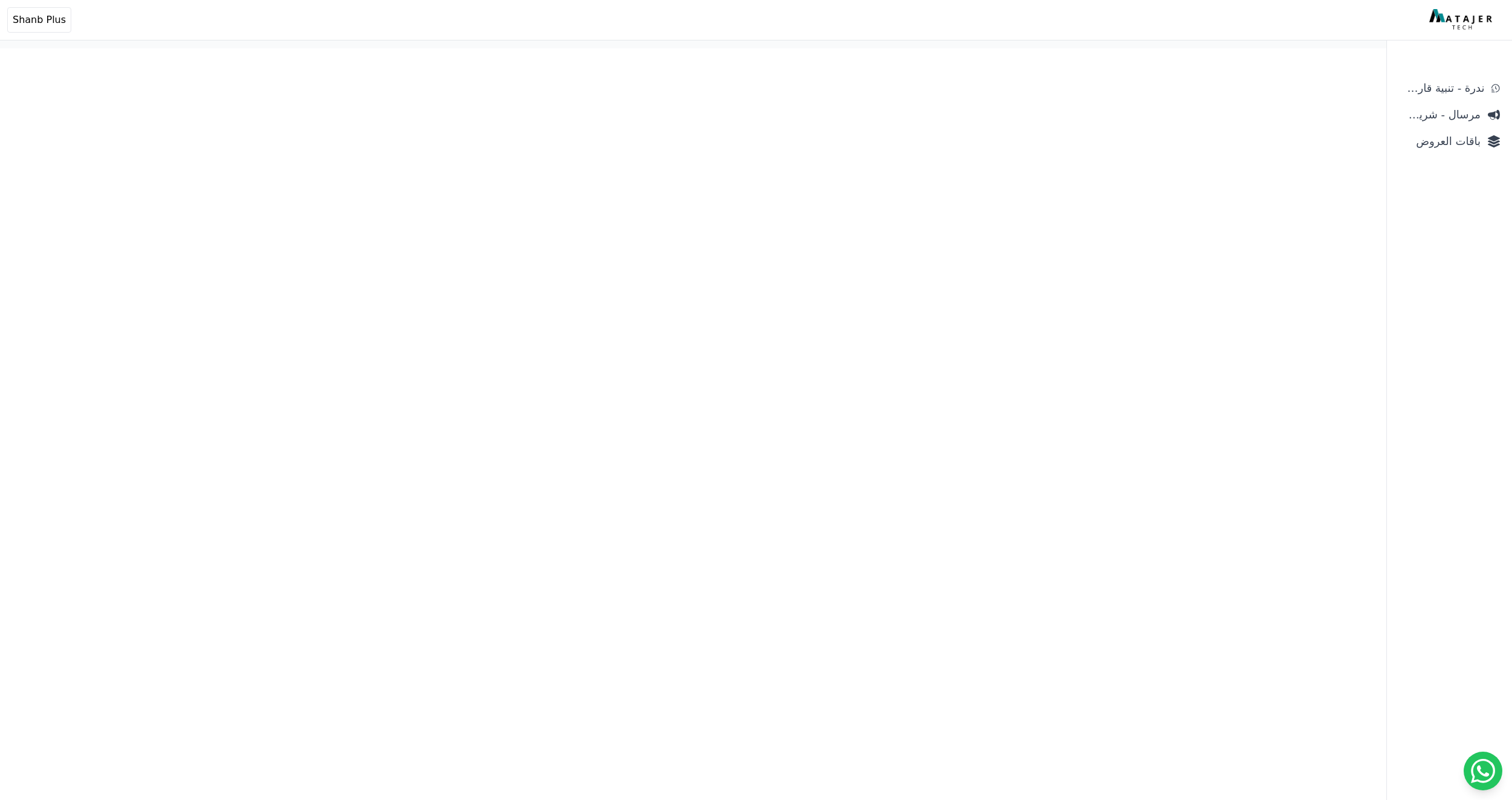
select select
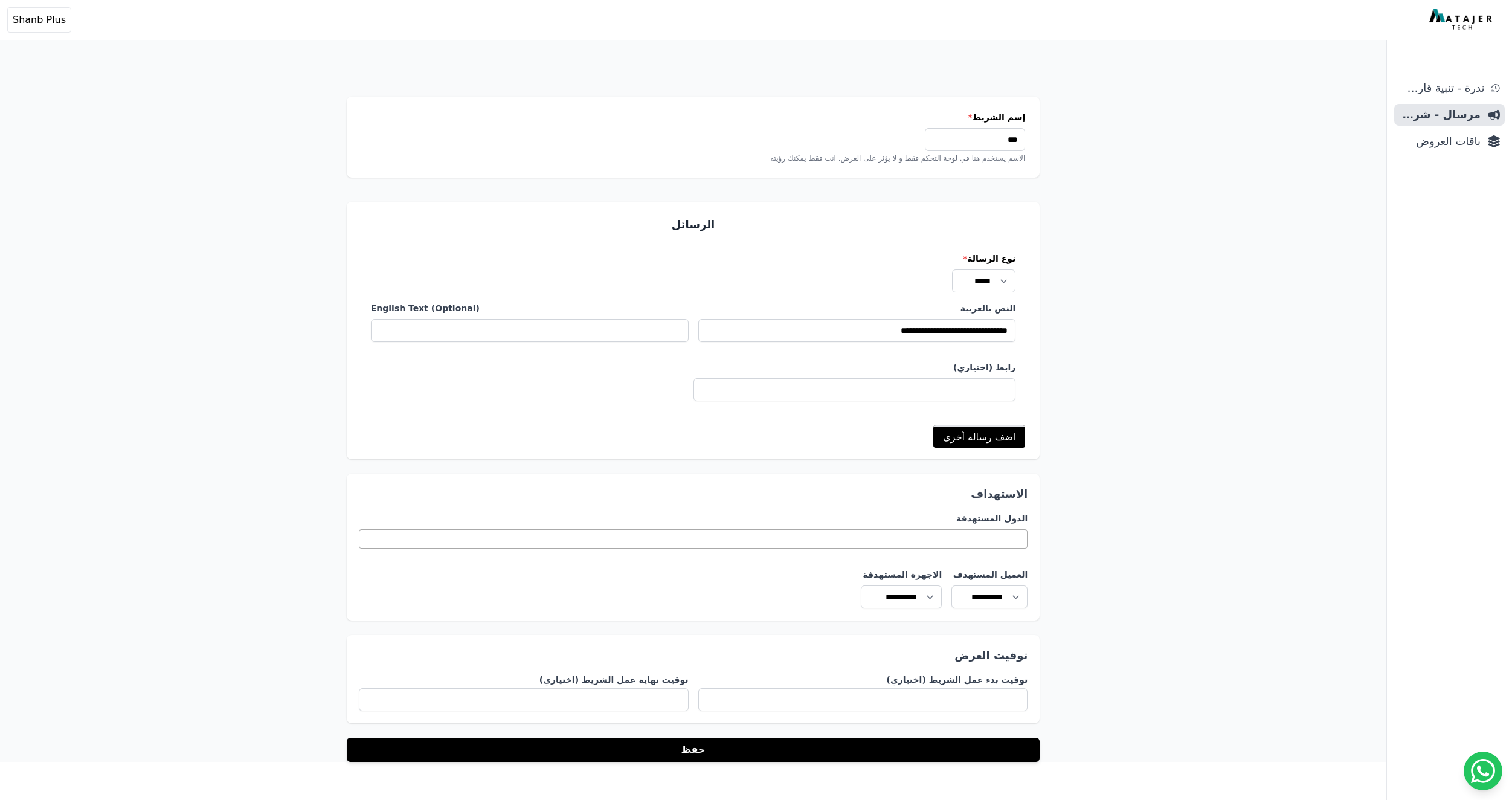
click at [1176, 288] on div "إسم الشريط * *** الاسم يستخدم هنا في لوحة التحكم فقط و لا يؤثر على العرض. انت ف…" at bounding box center [693, 381] width 1387 height 762
click at [1056, 317] on div "إسم الشريط * *** الاسم يستخدم هنا في لوحة التحكم فقط و لا يؤثر على العرض. انت ف…" at bounding box center [693, 381] width 1387 height 762
click at [1442, 114] on span "مرسال - شريط دعاية" at bounding box center [1440, 115] width 82 height 17
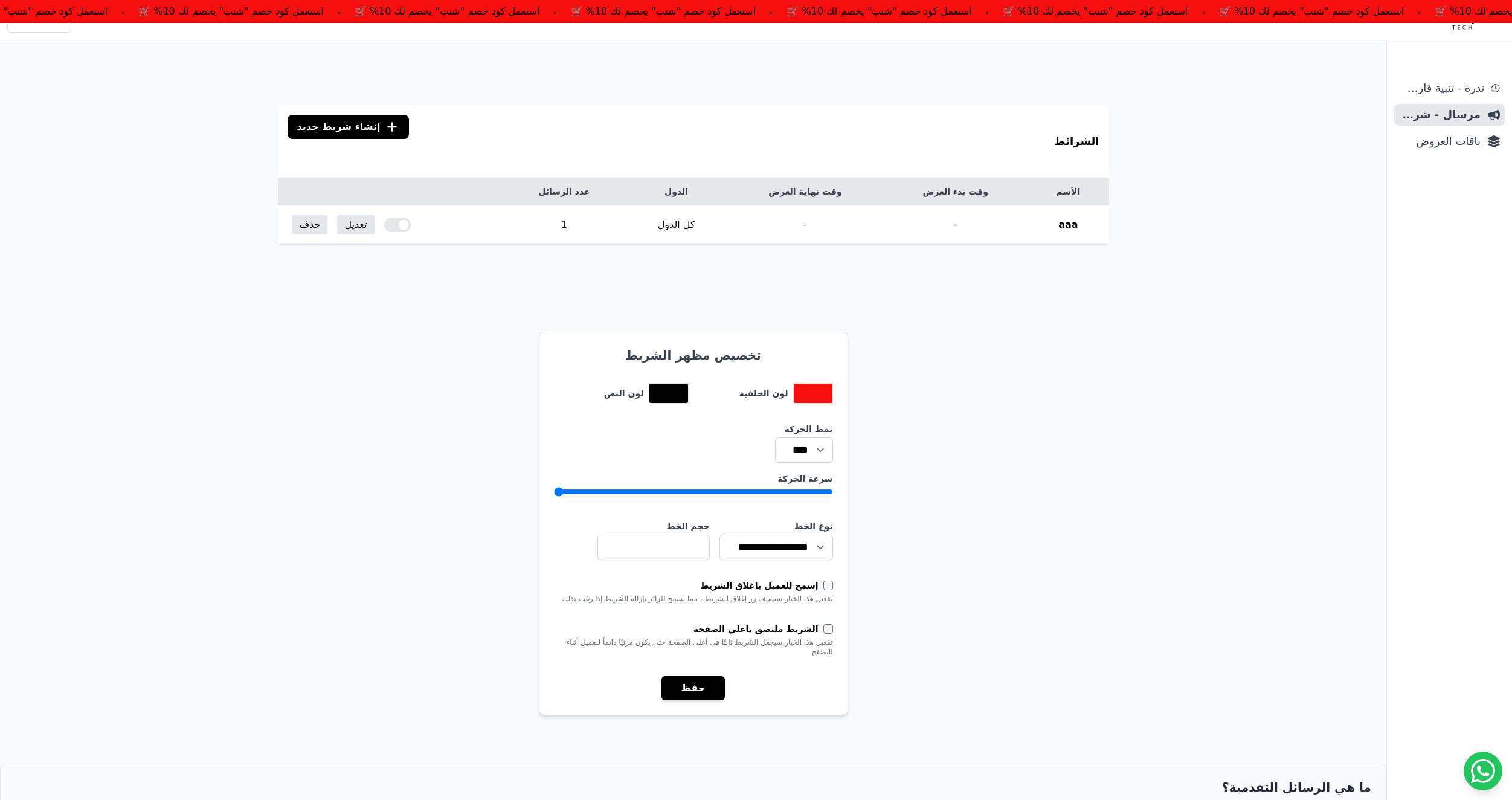
type input "*"
click at [816, 491] on input "سرعة الحركة" at bounding box center [693, 492] width 279 height 10
click at [697, 680] on button "حفظ" at bounding box center [693, 689] width 63 height 24
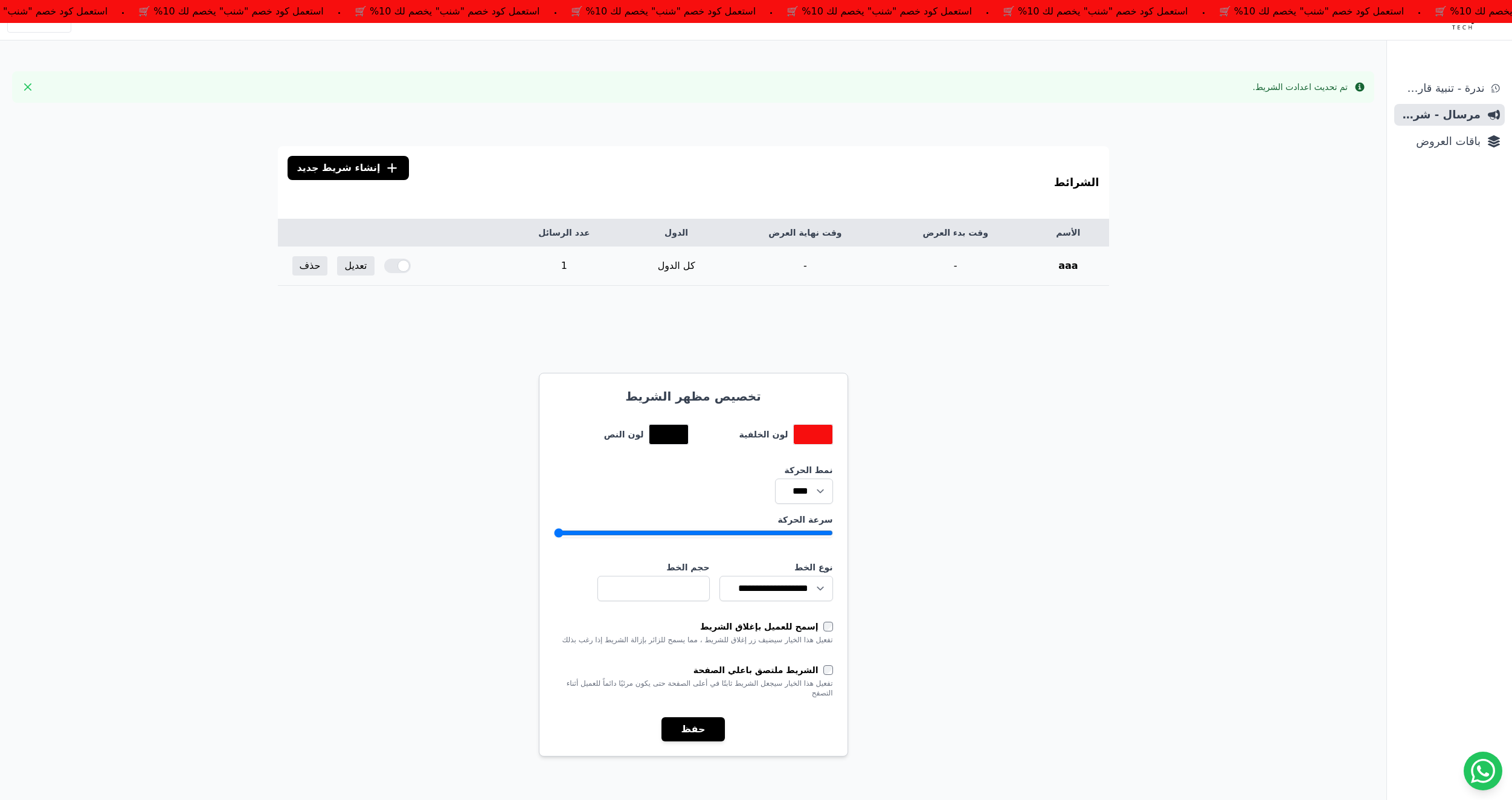
click at [389, 266] on div at bounding box center [398, 266] width 27 height 15
